Goal: Transaction & Acquisition: Purchase product/service

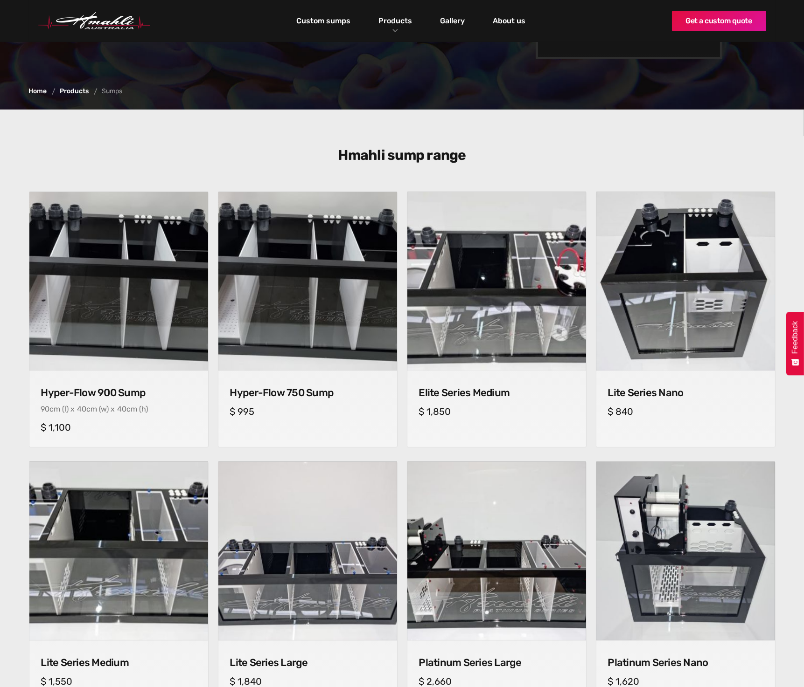
scroll to position [205, 0]
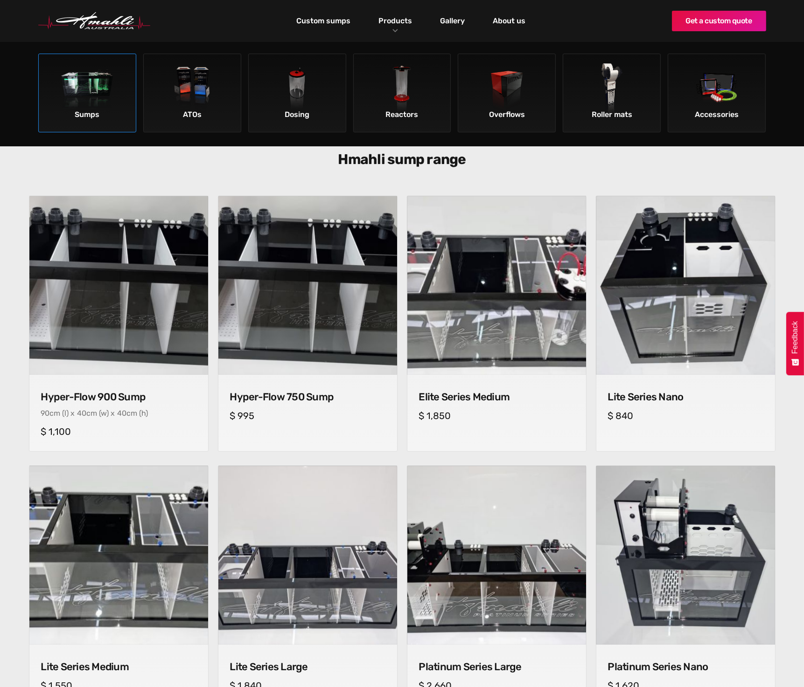
click at [106, 90] on img at bounding box center [87, 89] width 53 height 53
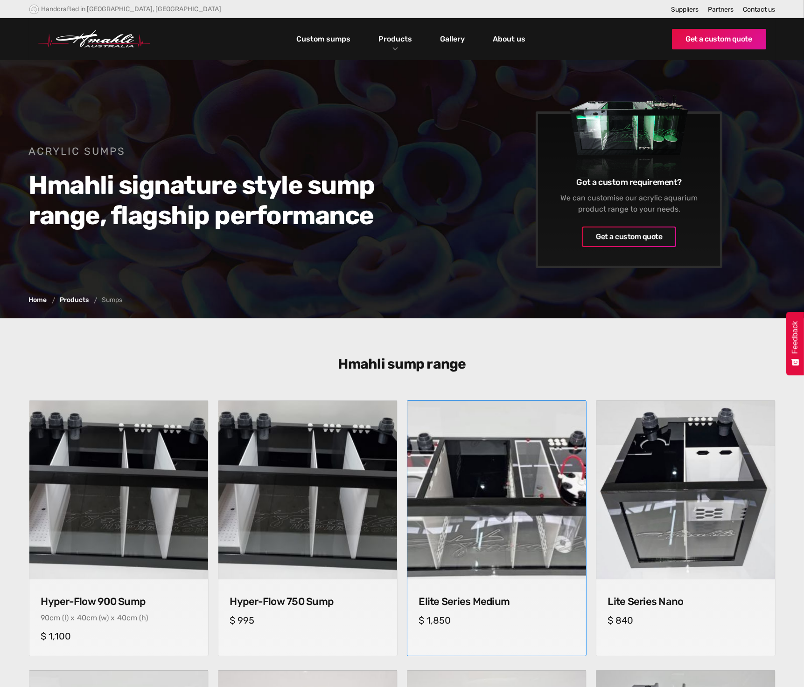
click at [523, 520] on img at bounding box center [495, 490] width 187 height 187
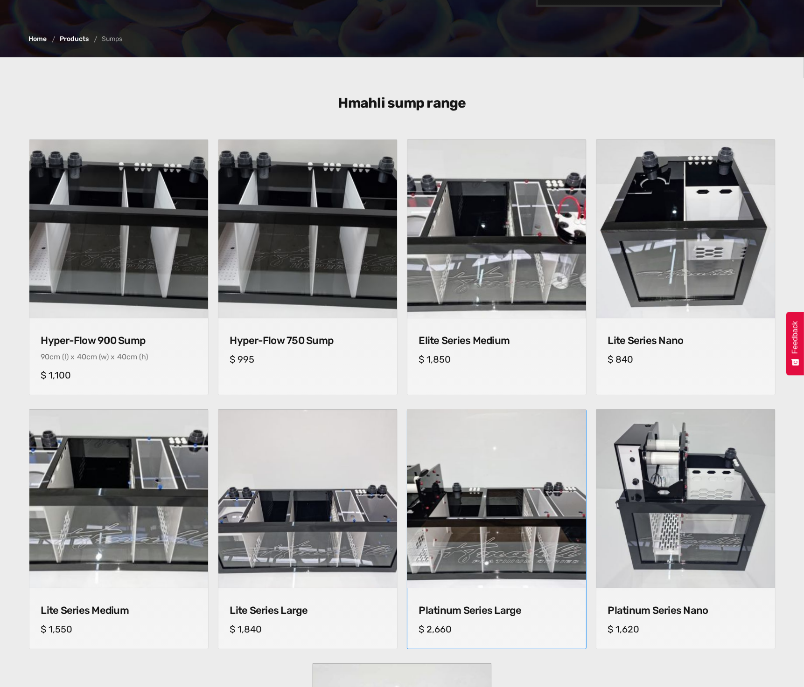
scroll to position [280, 0]
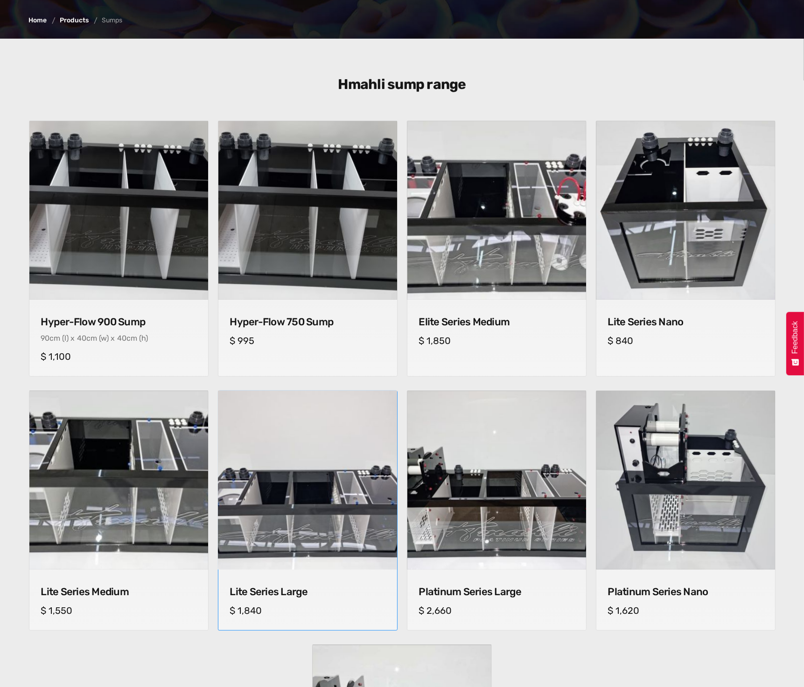
click at [345, 509] on img at bounding box center [307, 480] width 187 height 187
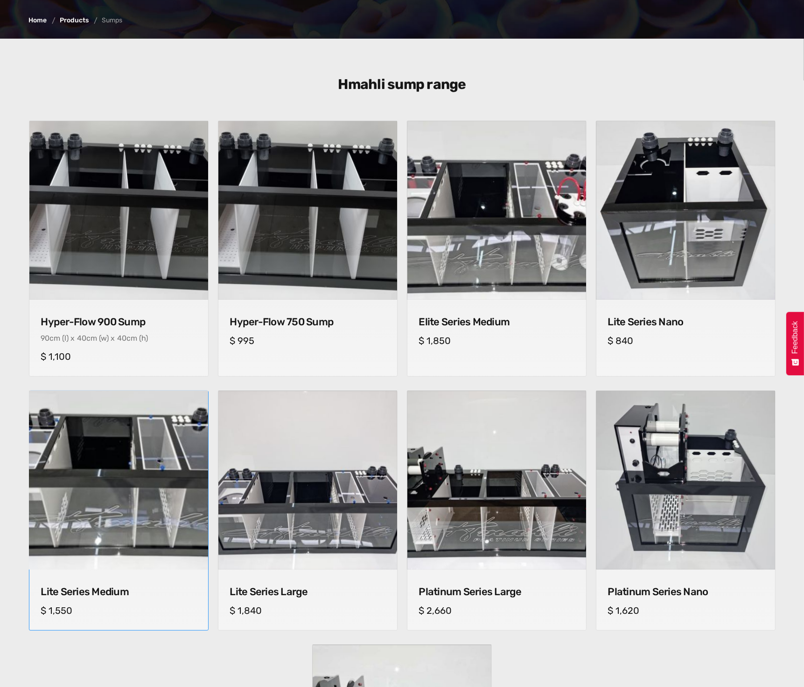
click at [166, 484] on img at bounding box center [118, 480] width 187 height 187
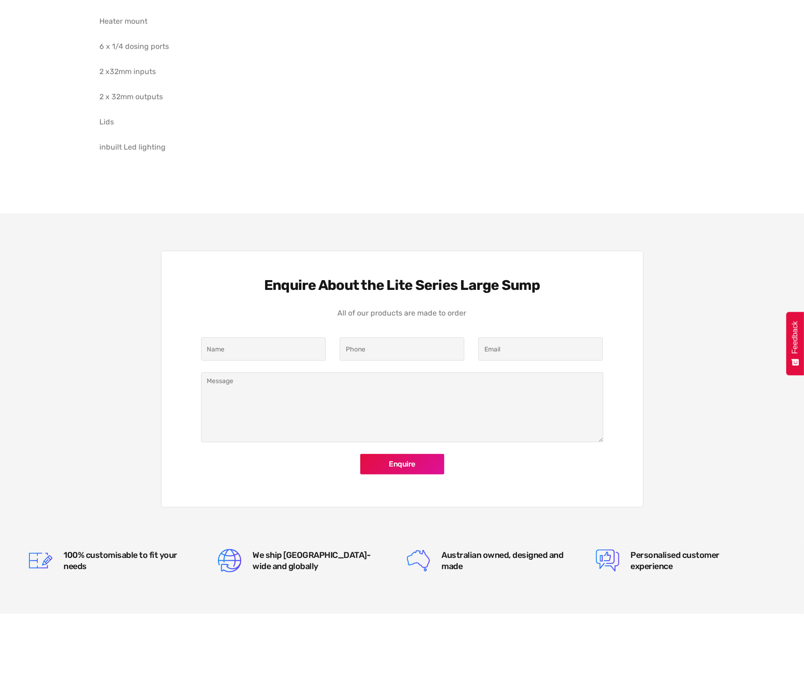
scroll to position [653, 0]
